Goal: Unclear

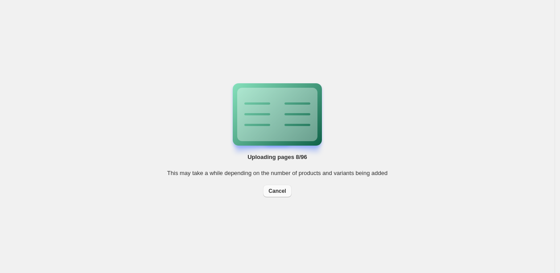
click at [282, 188] on span "Cancel" at bounding box center [276, 191] width 17 height 7
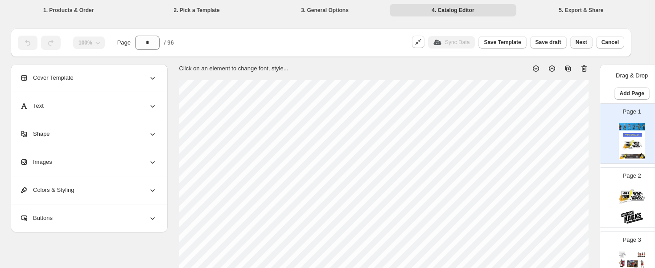
click at [560, 45] on span "Next" at bounding box center [582, 42] width 12 height 7
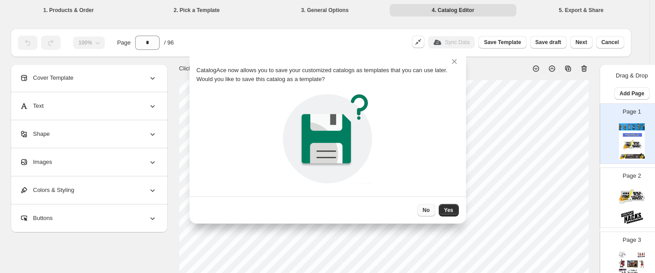
click at [429, 208] on span "No" at bounding box center [426, 210] width 7 height 7
